Goal: Task Accomplishment & Management: Use online tool/utility

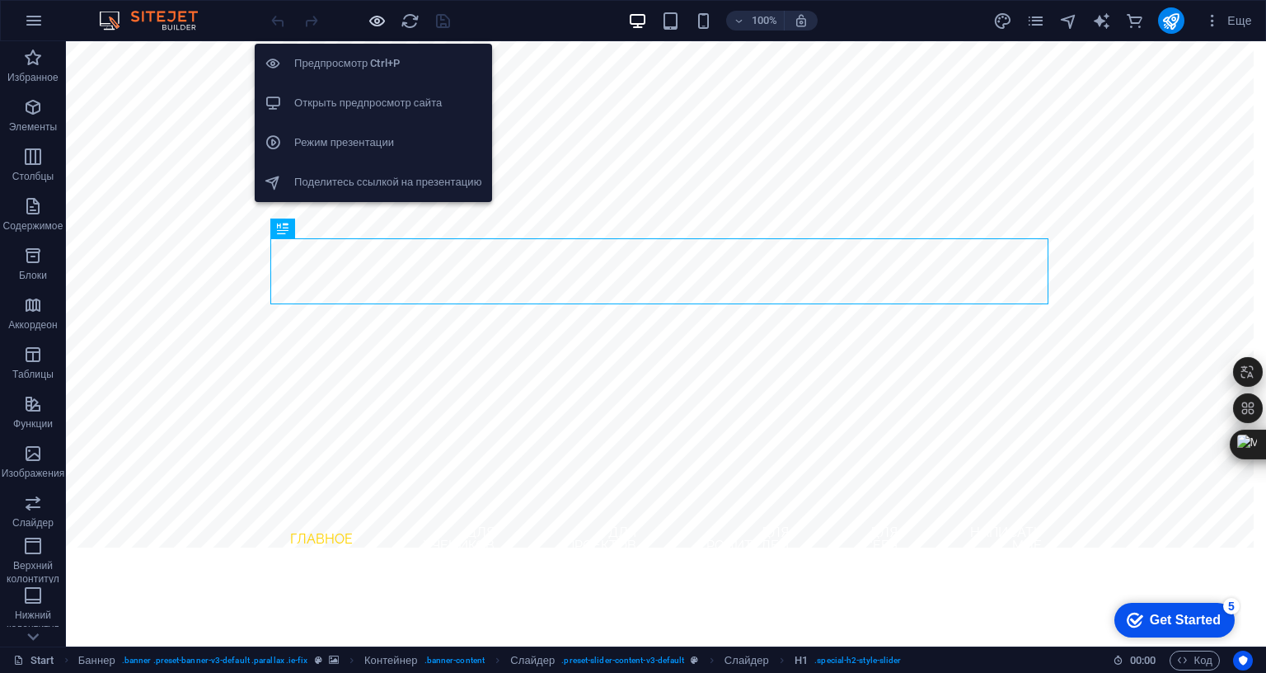
click at [375, 17] on icon "button" at bounding box center [377, 21] width 19 height 19
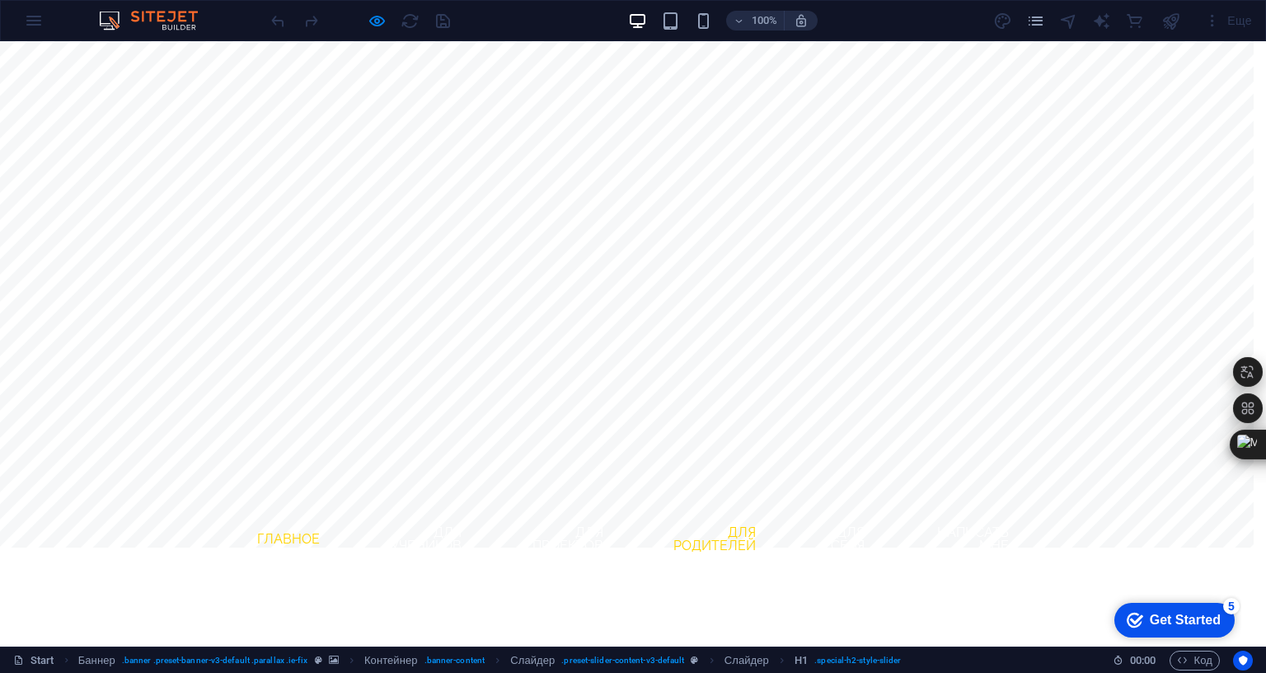
click at [761, 513] on link "для родителей" at bounding box center [706, 539] width 126 height 53
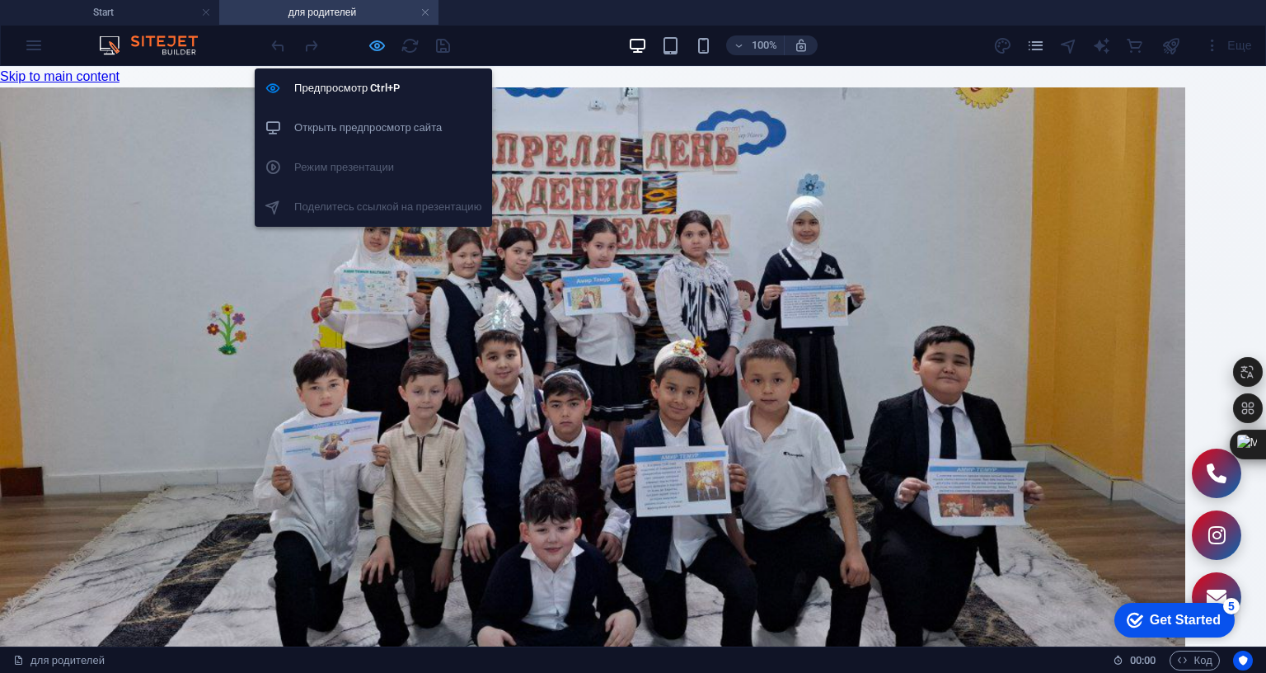
click at [377, 45] on icon "button" at bounding box center [377, 45] width 19 height 19
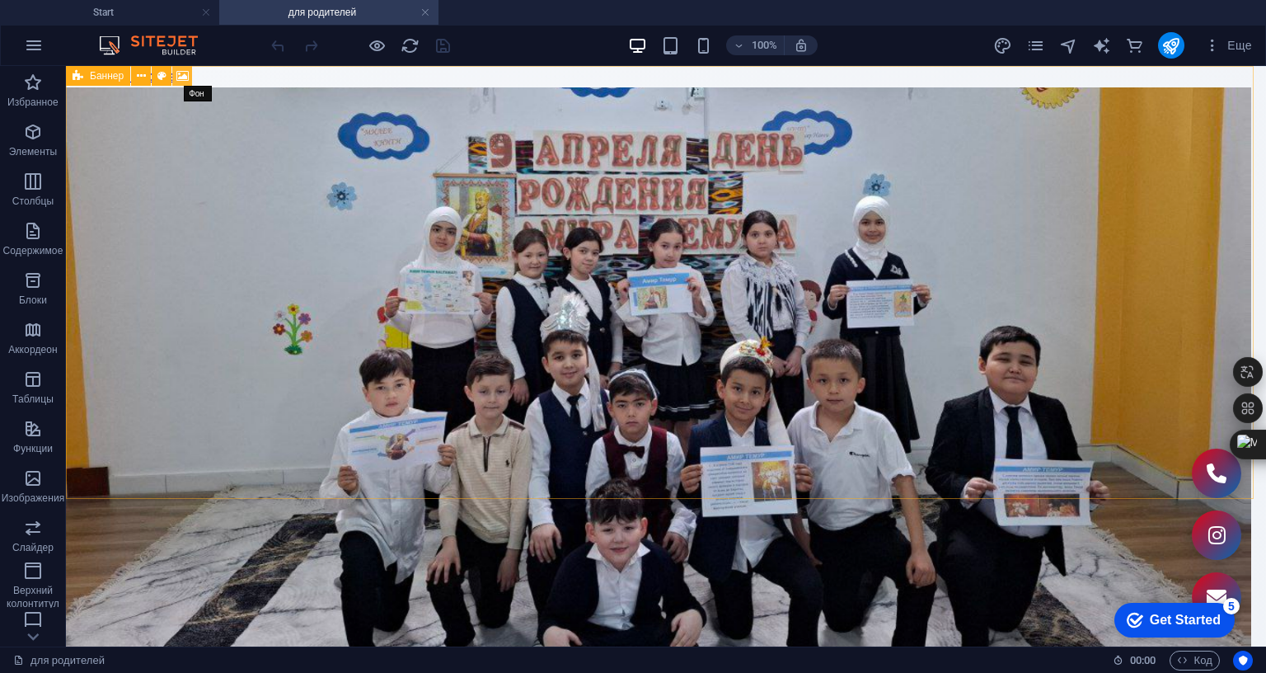
click at [185, 75] on icon at bounding box center [182, 76] width 12 height 17
select select "fade"
select select "ms"
select select "s"
select select "progressive"
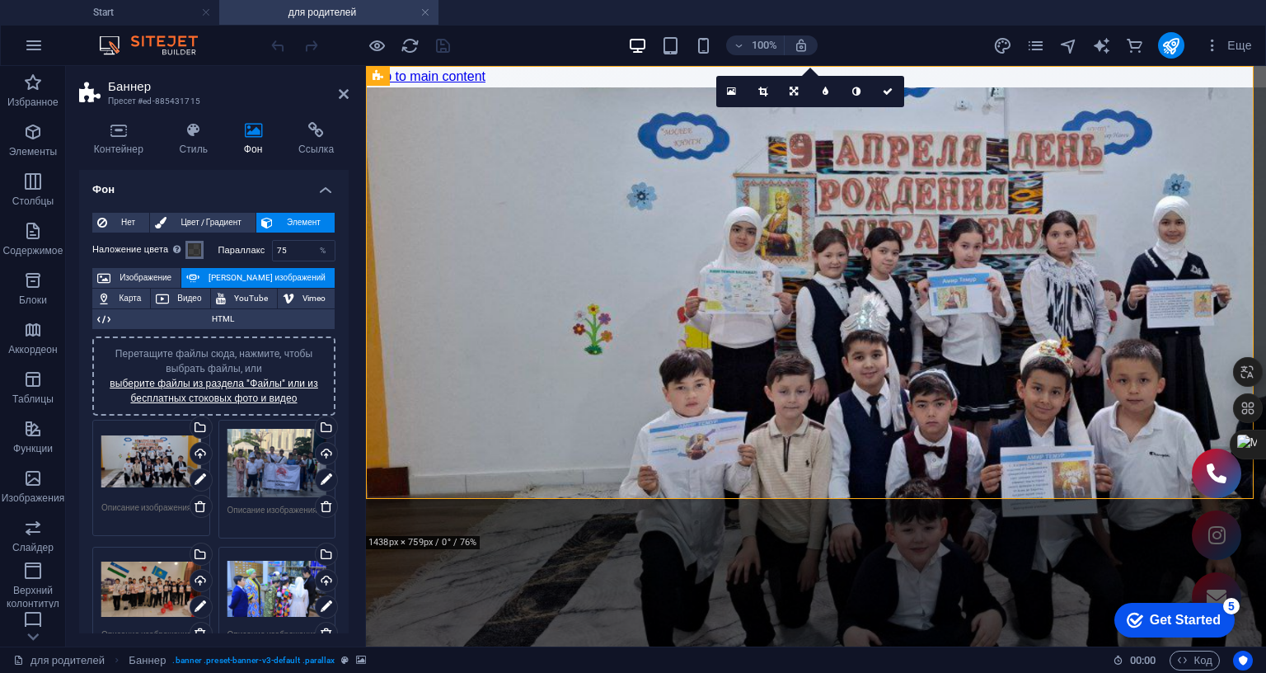
click at [194, 248] on span at bounding box center [194, 249] width 13 height 13
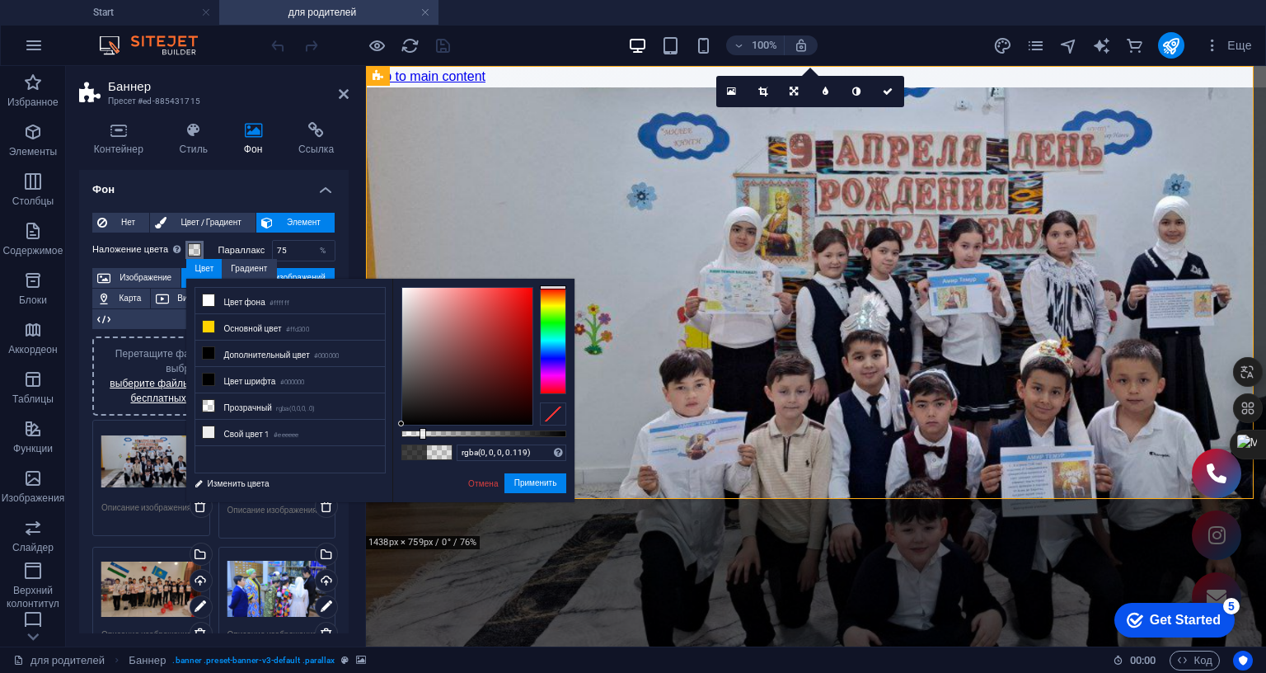
click at [419, 452] on div "rgba(0, 0, 0, 0.119) Поддерживаемые форматы #0852ed rgb(8, 82, 237) rgba(8, 82,…" at bounding box center [483, 510] width 182 height 462
type input "rgba(0, 0, 0, 0.109)"
drag, startPoint x: 555, startPoint y: 485, endPoint x: 187, endPoint y: 419, distance: 373.6
click at [555, 485] on button "Применить" at bounding box center [535, 483] width 63 height 20
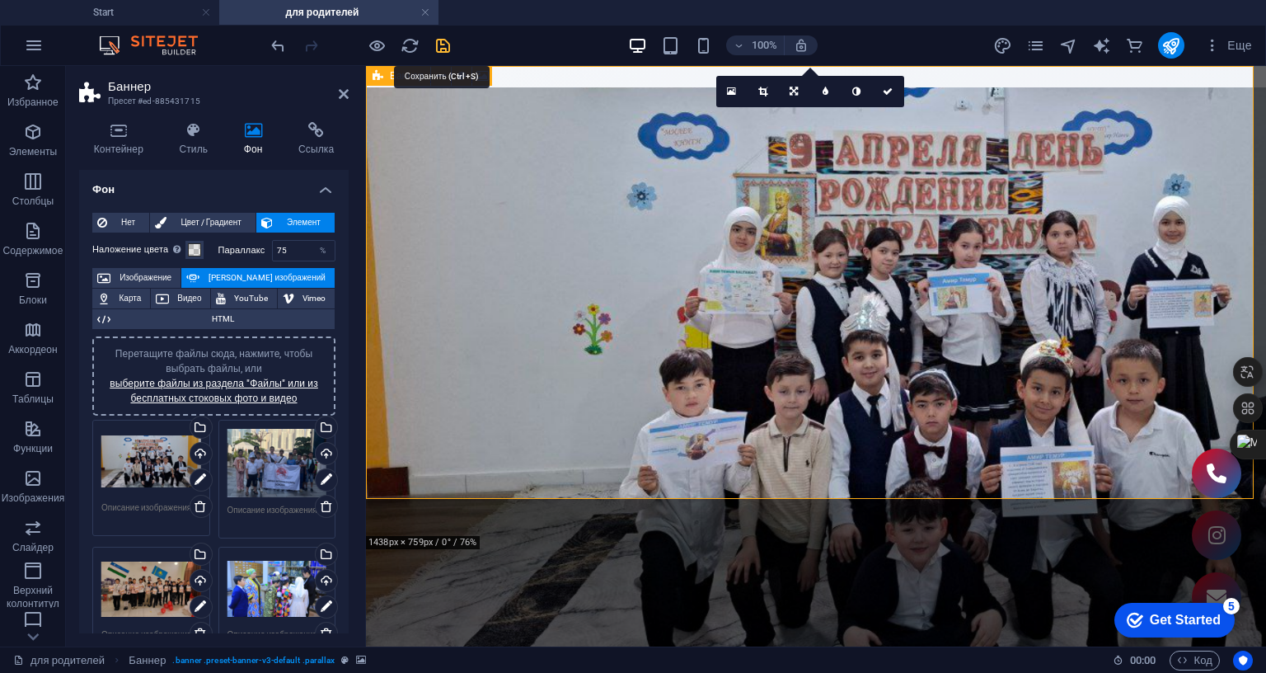
click at [0, 0] on icon "save" at bounding box center [0, 0] width 0 height 0
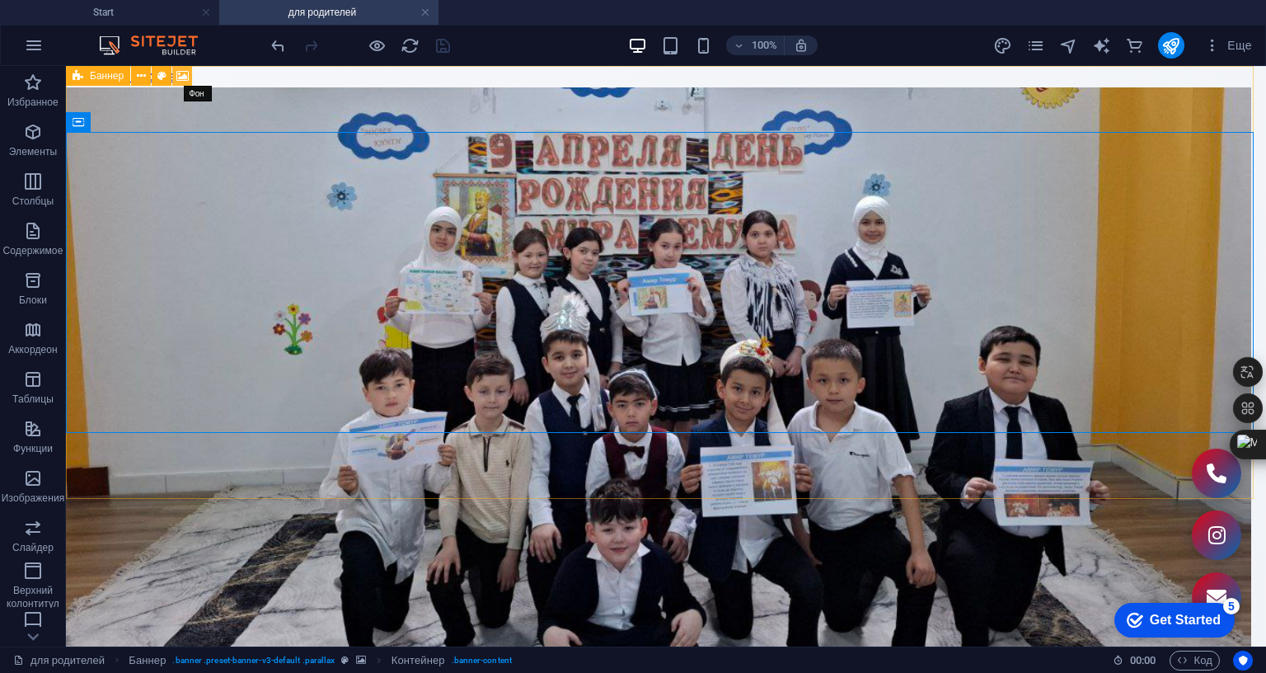
click at [181, 74] on icon at bounding box center [182, 76] width 12 height 17
select select "fade"
select select "ms"
select select "s"
select select "progressive"
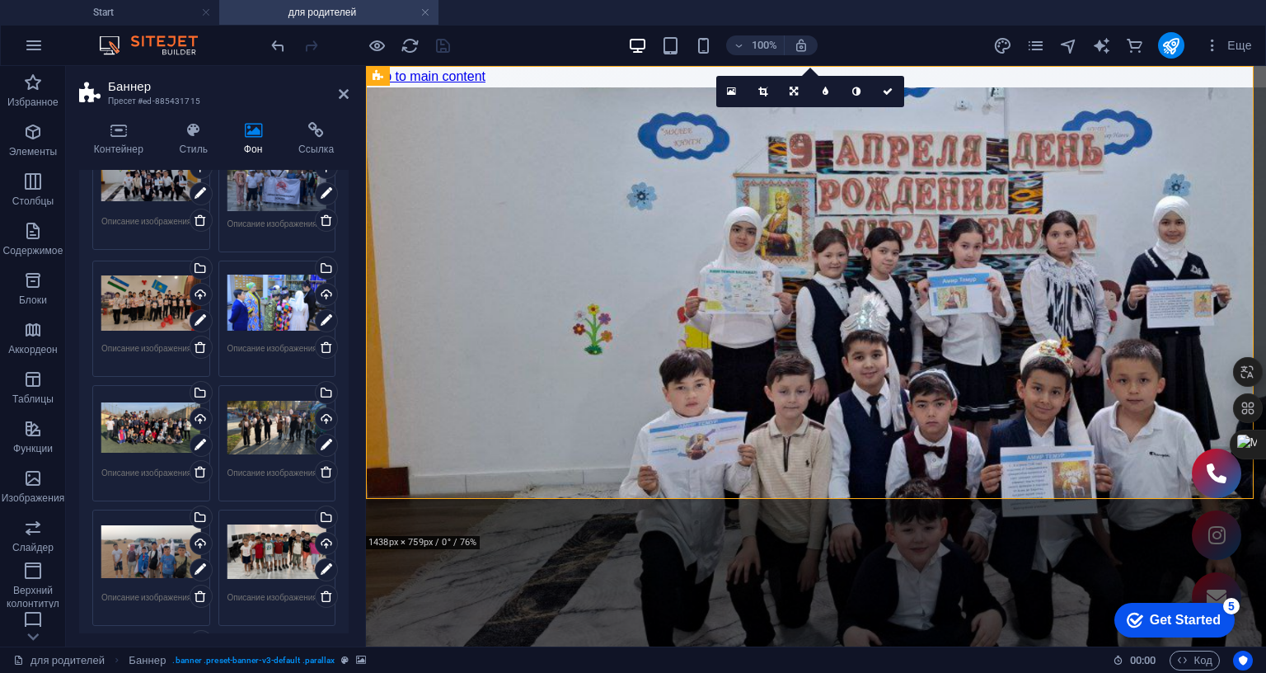
scroll to position [330, 0]
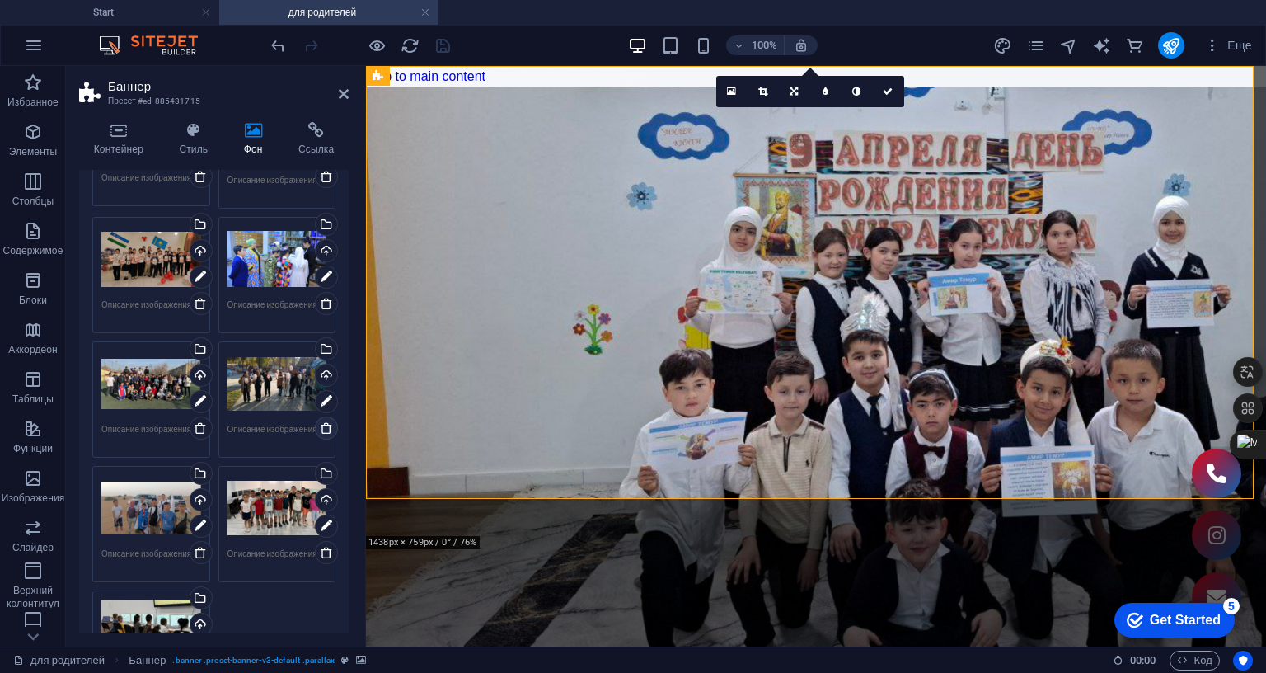
click at [323, 429] on icon at bounding box center [326, 427] width 13 height 13
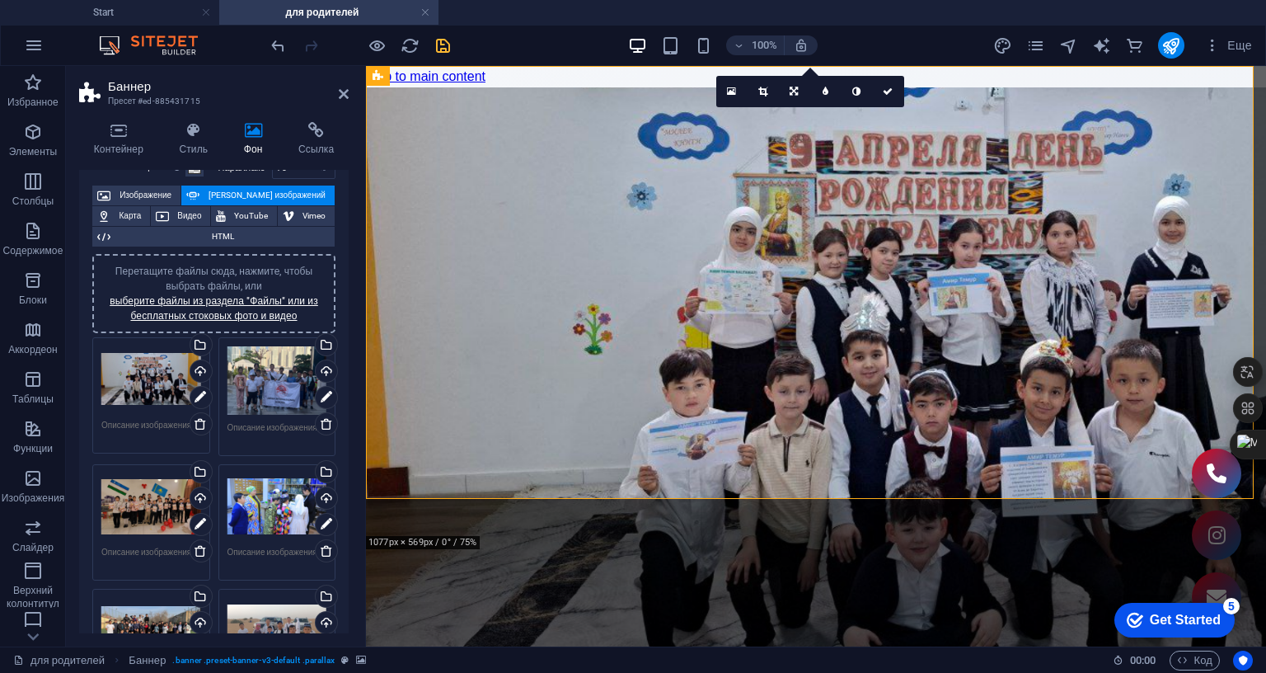
scroll to position [82, 0]
click at [258, 303] on link "выберите файлы из раздела "Файлы" или из бесплатных стоковых фото и видео" at bounding box center [214, 308] width 209 height 26
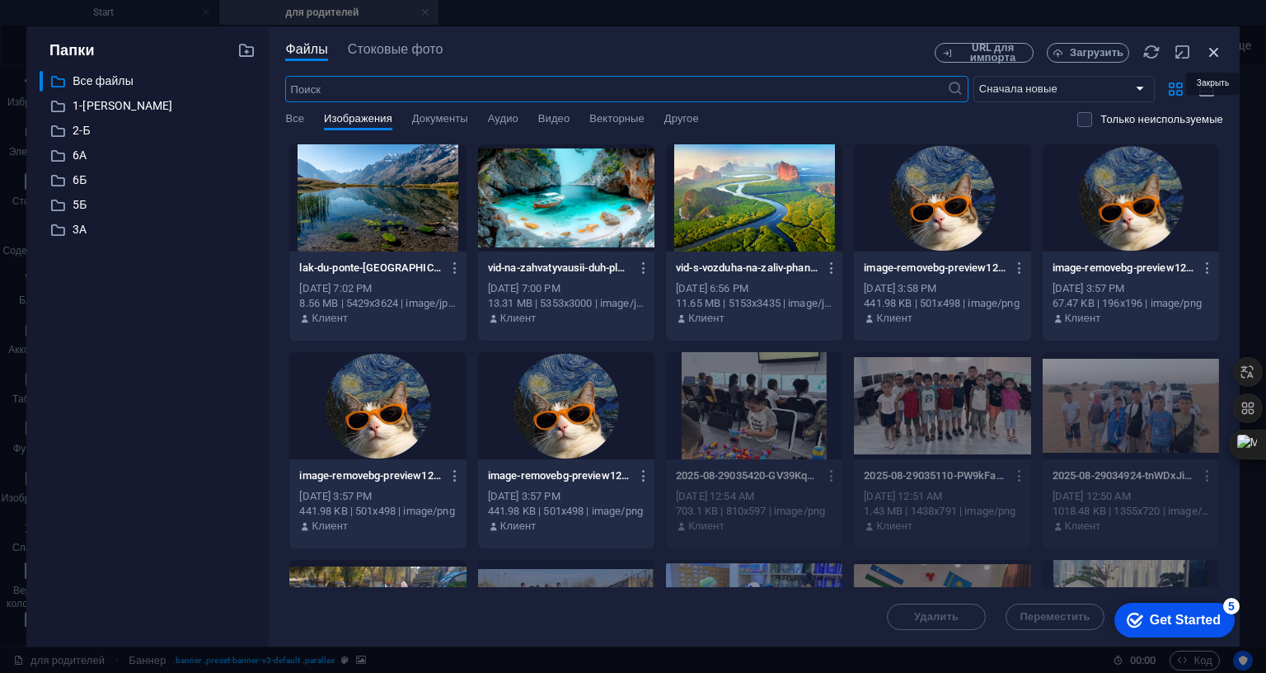
click at [1219, 52] on icon "button" at bounding box center [1214, 52] width 18 height 18
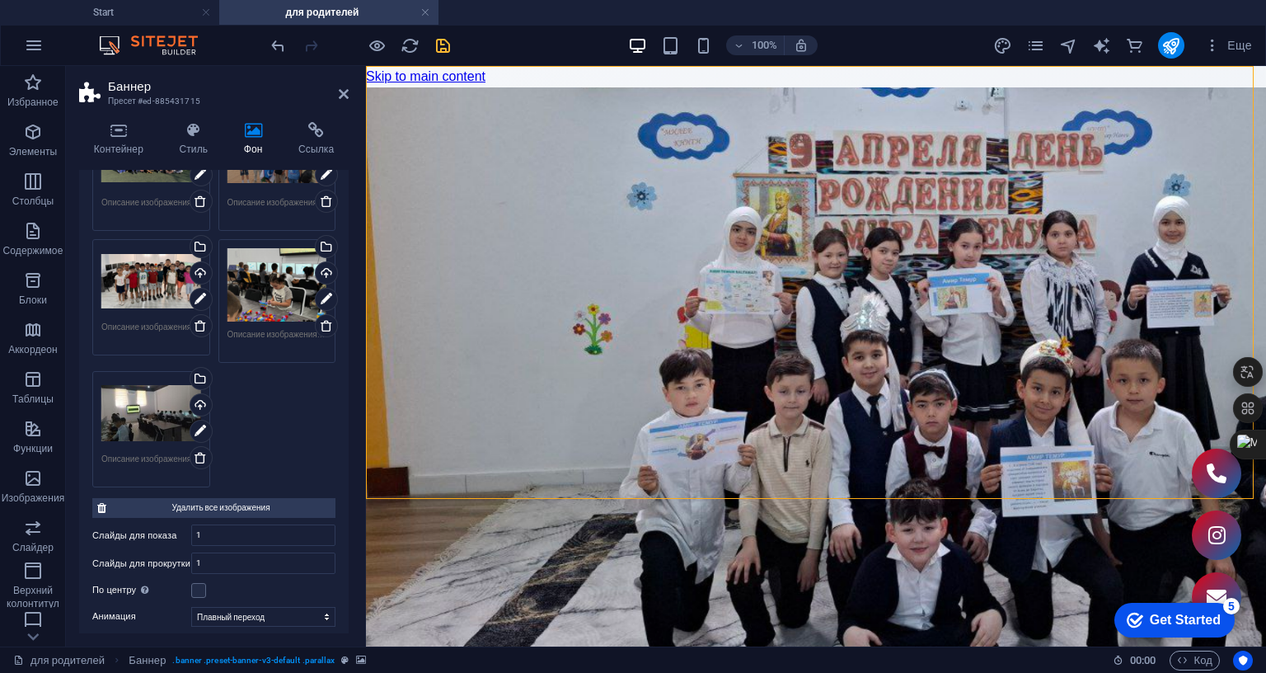
scroll to position [625, 0]
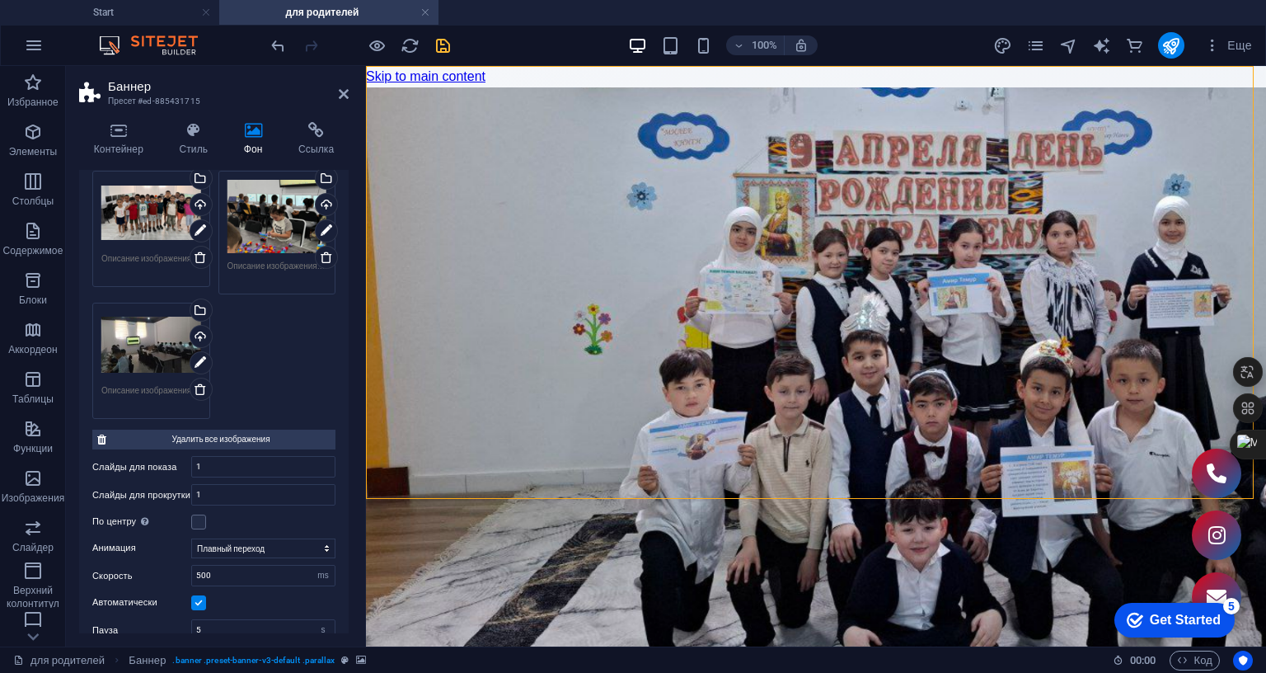
click at [300, 327] on div "Перетащите файлы сюда, нажмите, чтобы выбрать файлы, или выберите файлы из разд…" at bounding box center [213, 107] width 251 height 632
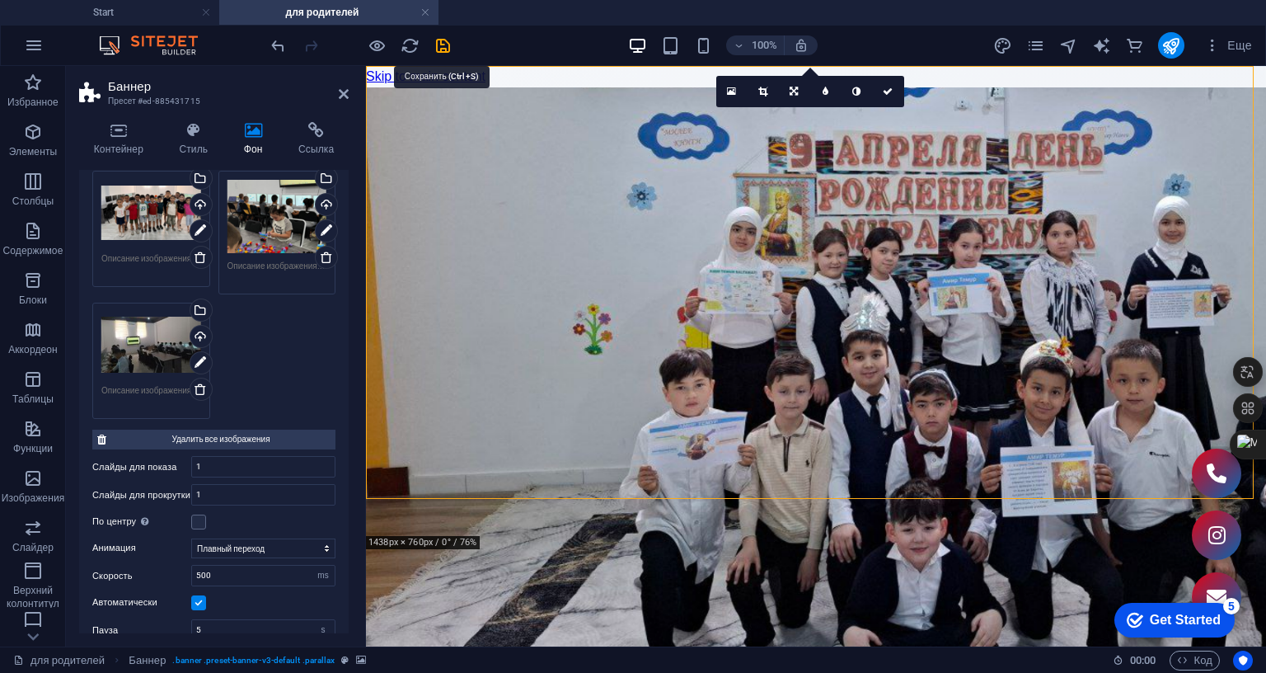
click at [439, 52] on icon "save" at bounding box center [443, 45] width 19 height 19
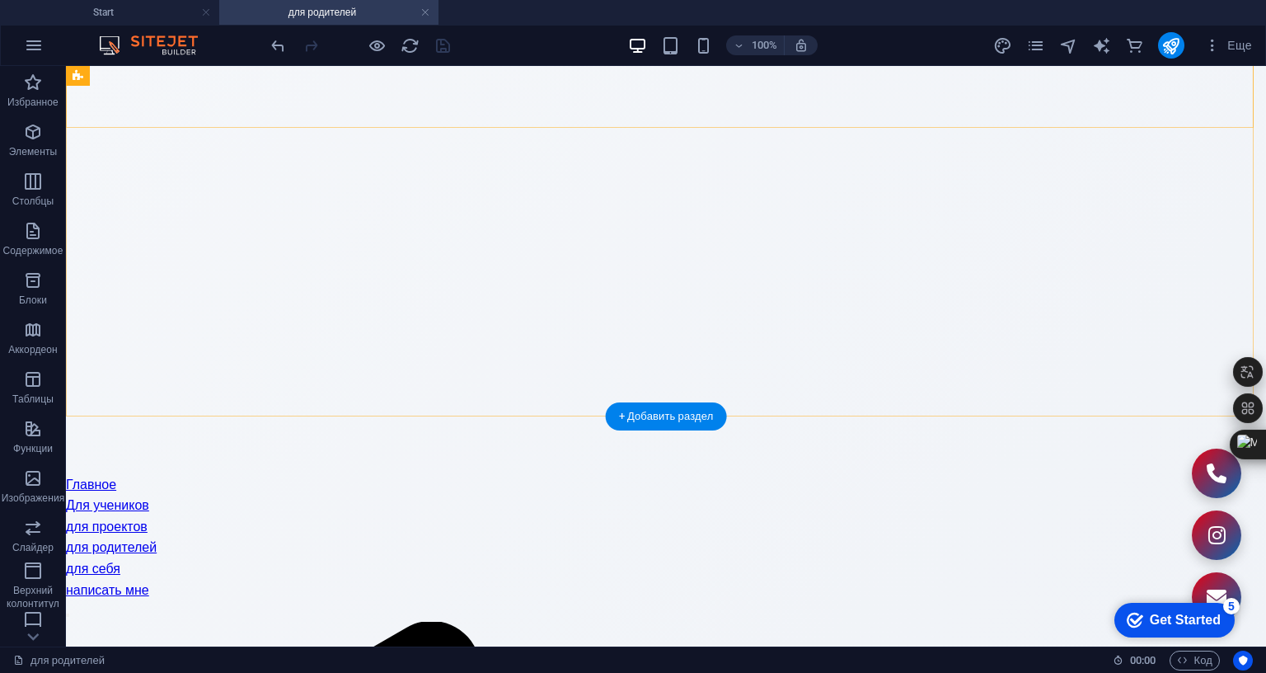
scroll to position [0, 0]
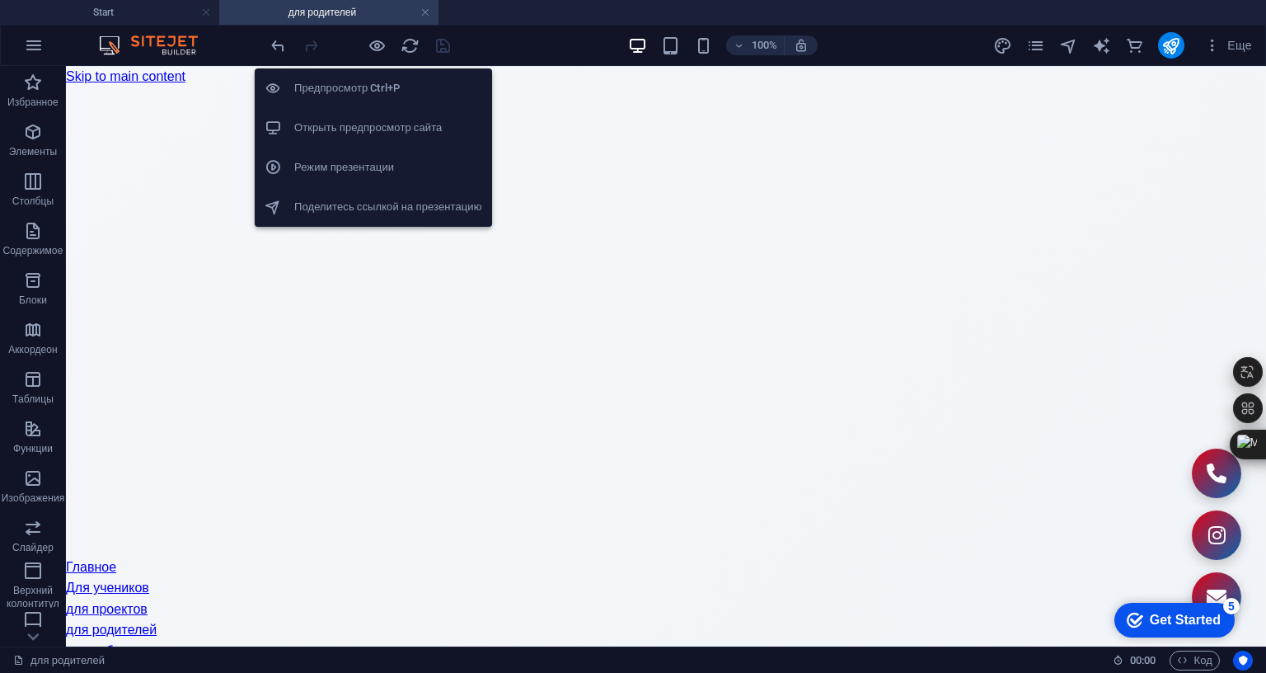
drag, startPoint x: 377, startPoint y: 40, endPoint x: 402, endPoint y: 54, distance: 28.0
click at [378, 41] on icon "button" at bounding box center [377, 45] width 19 height 19
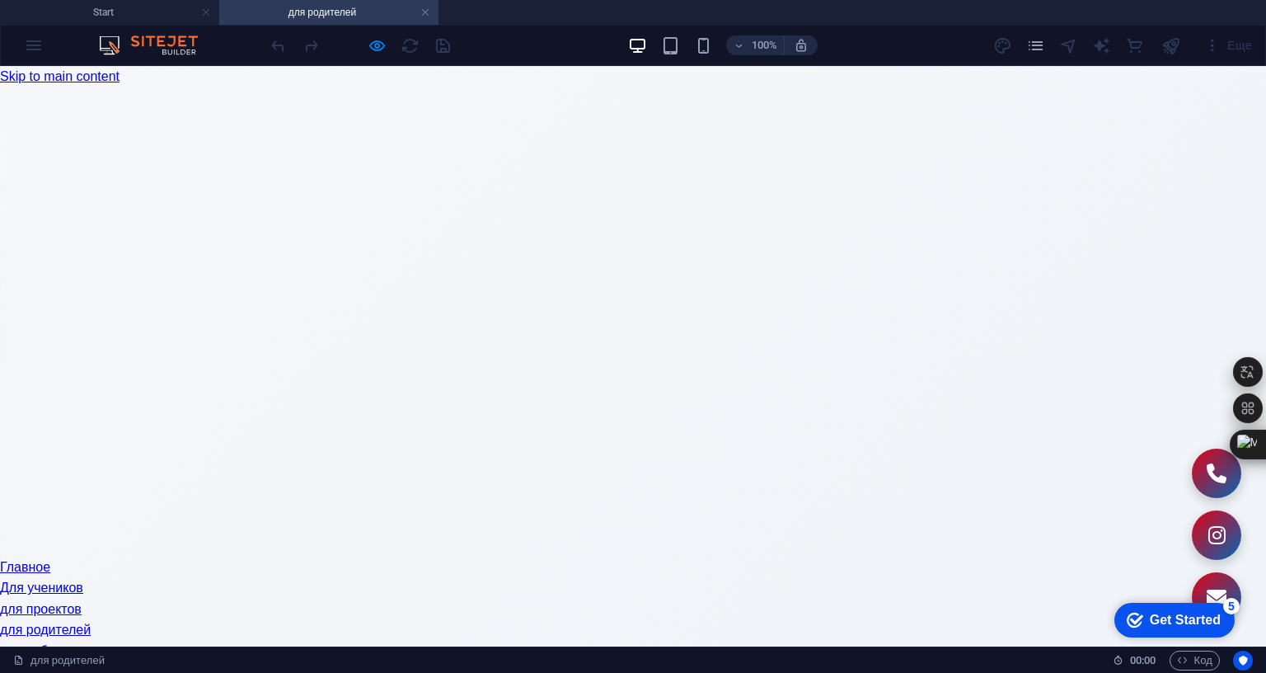
click at [83, 580] on link "Для учеников" at bounding box center [41, 587] width 83 height 14
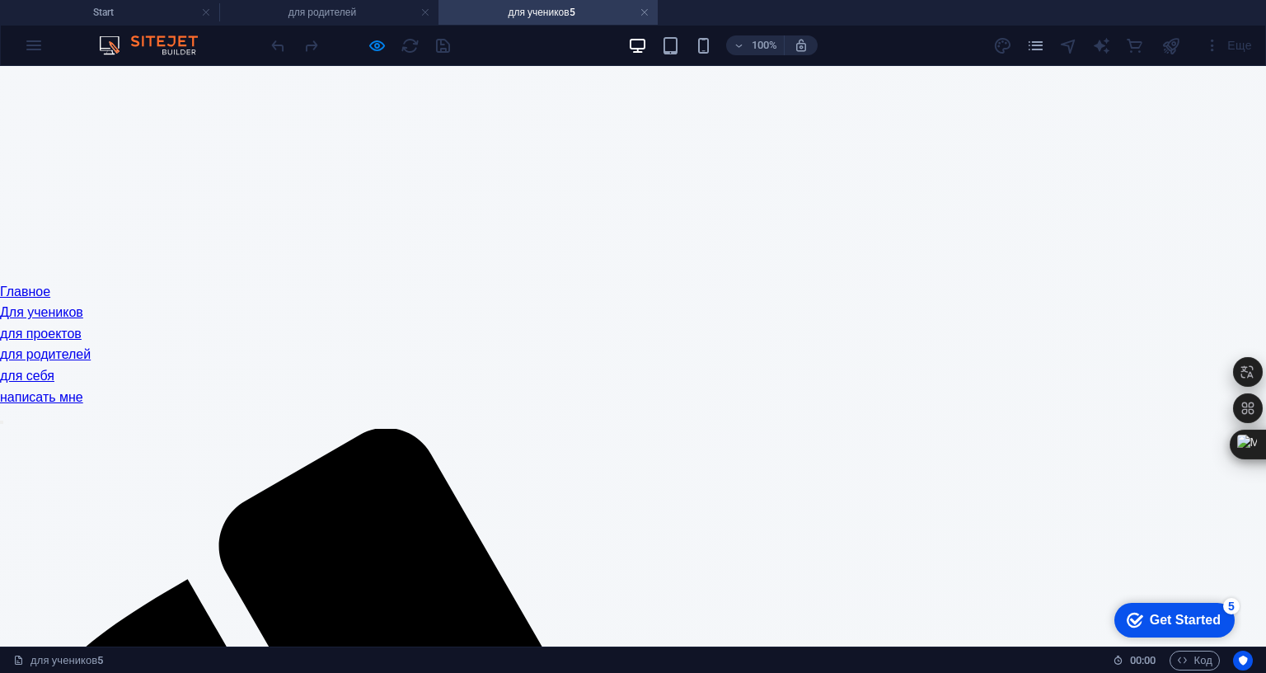
scroll to position [165, 0]
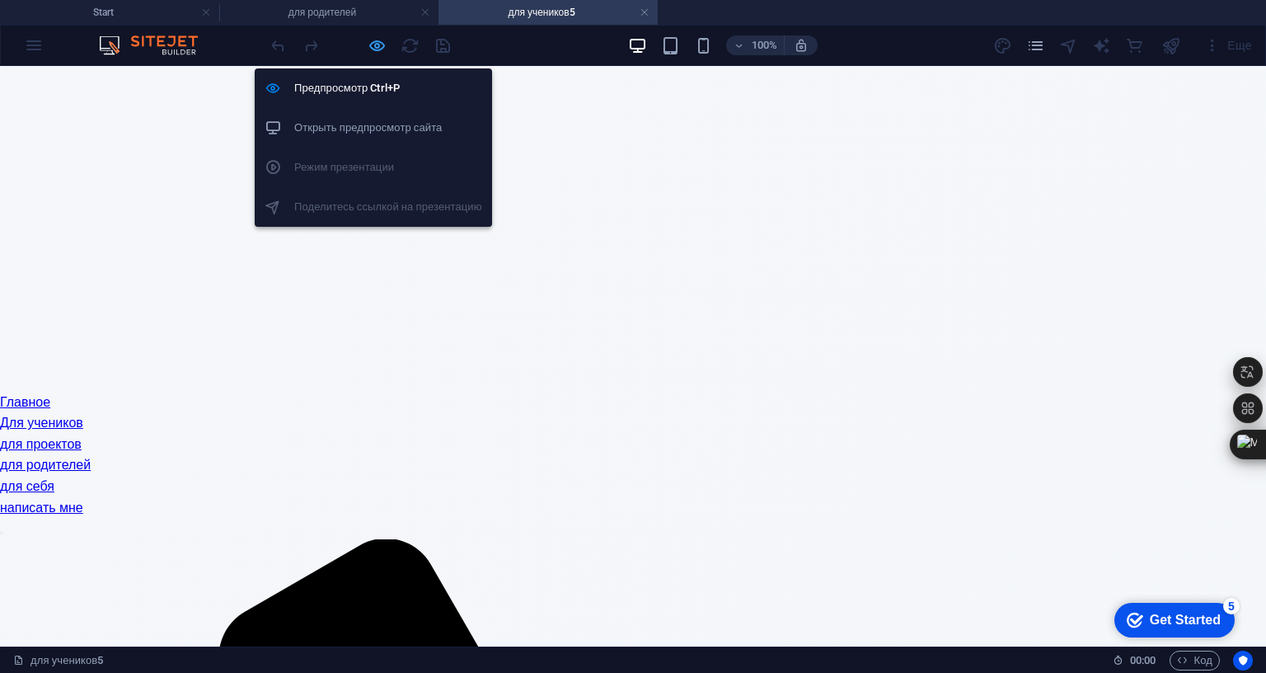
click at [373, 45] on icon "button" at bounding box center [377, 45] width 19 height 19
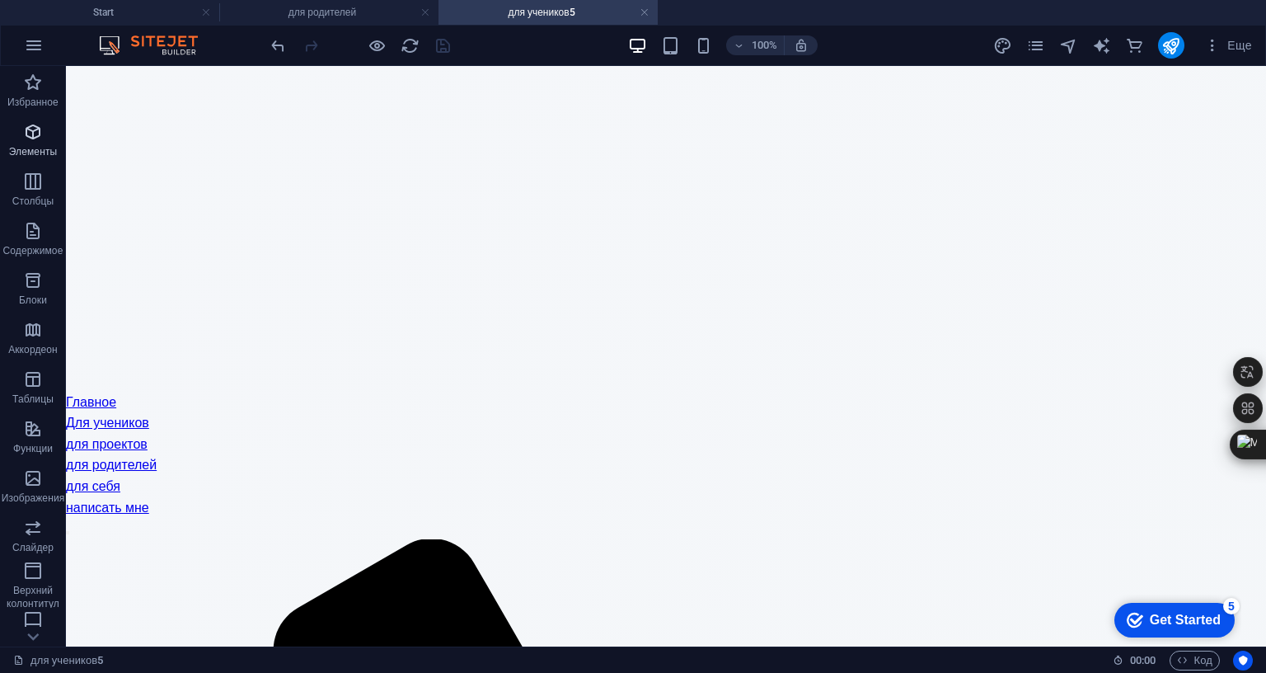
click at [34, 136] on icon "button" at bounding box center [33, 132] width 20 height 20
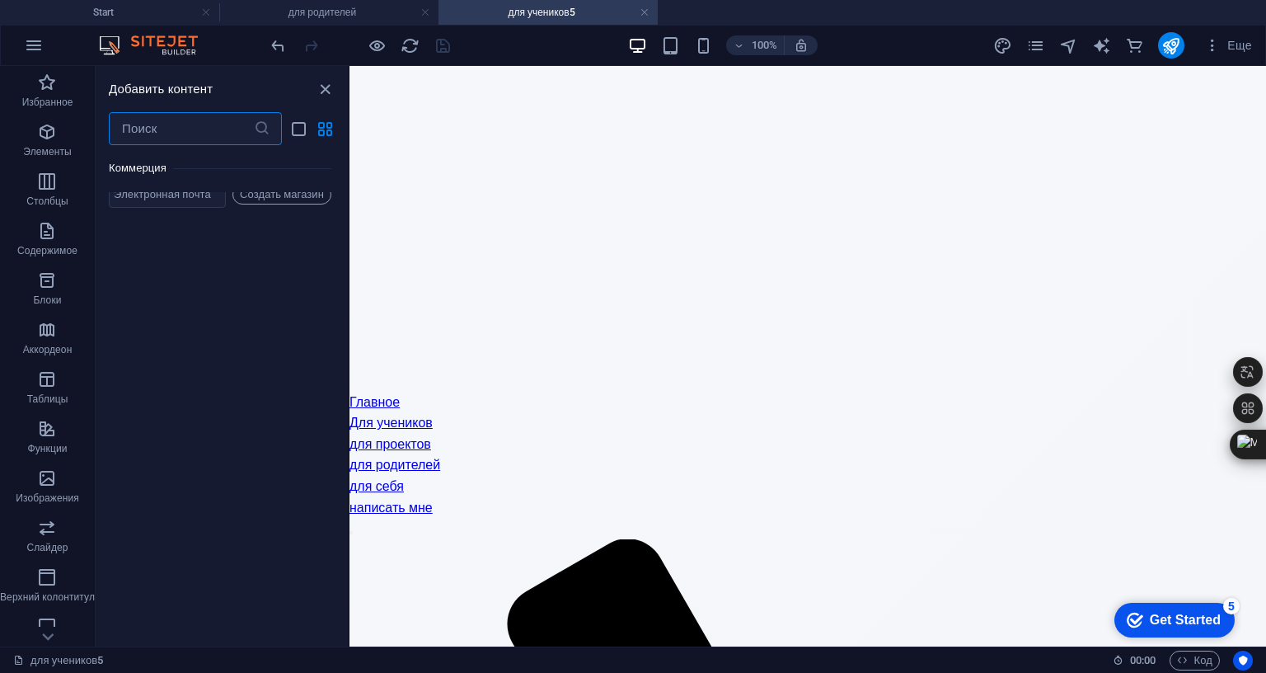
scroll to position [31463, 0]
